Goal: Task Accomplishment & Management: Complete application form

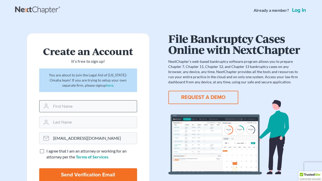
click at [55, 105] on input "text" at bounding box center [94, 106] width 86 height 11
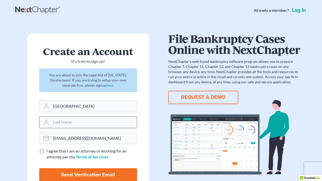
type input "[GEOGRAPHIC_DATA]"
type input "[PERSON_NAME]"
click at [46, 150] on label "I agree that I am an attorney or working for an attorney per the Terms of Servi…" at bounding box center [91, 154] width 91 height 12
click at [48, 150] on input "I agree that I am an attorney or working for an attorney per the Terms of Servi…" at bounding box center [49, 149] width 3 height 3
checkbox input "true"
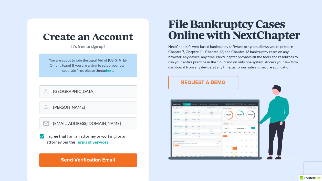
scroll to position [15, 0]
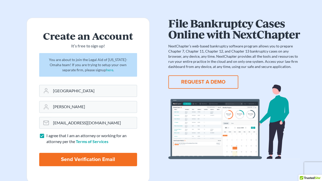
click at [80, 157] on input "Send Verification Email" at bounding box center [88, 159] width 98 height 13
type input "Thinking..."
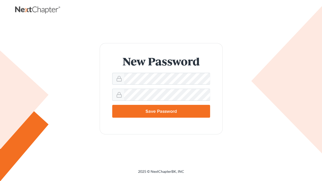
click at [184, 113] on input "Save Password" at bounding box center [161, 111] width 98 height 13
type input "Thinking..."
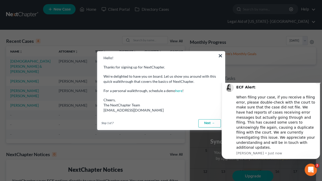
click at [318, 82] on icon "Dismiss notification" at bounding box center [318, 80] width 3 height 3
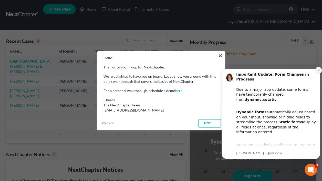
click at [316, 71] on button "Dismiss notification" at bounding box center [318, 70] width 7 height 7
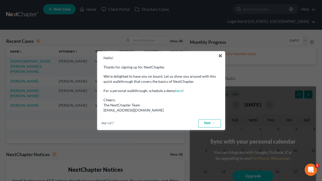
click at [212, 120] on link "Next →" at bounding box center [209, 123] width 23 height 8
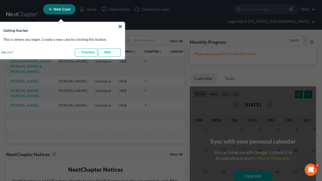
click at [108, 51] on link "Next →" at bounding box center [109, 52] width 23 height 8
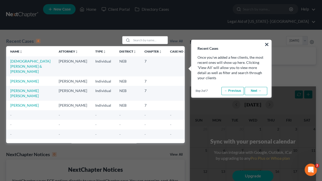
click at [256, 90] on link "Next →" at bounding box center [256, 91] width 23 height 8
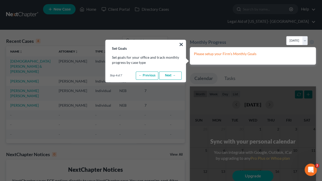
click at [172, 74] on link "Next →" at bounding box center [170, 76] width 23 height 8
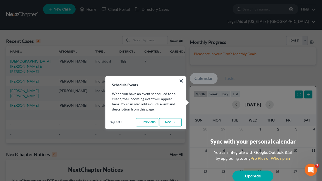
click at [174, 122] on link "Next →" at bounding box center [170, 122] width 23 height 8
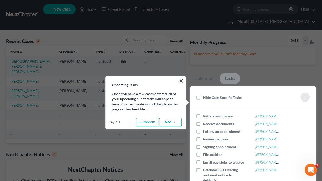
click at [174, 122] on link "Next →" at bounding box center [170, 122] width 23 height 8
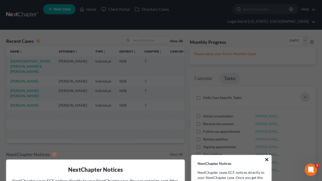
click at [268, 159] on button "×" at bounding box center [267, 159] width 5 height 8
